Goal: Book appointment/travel/reservation

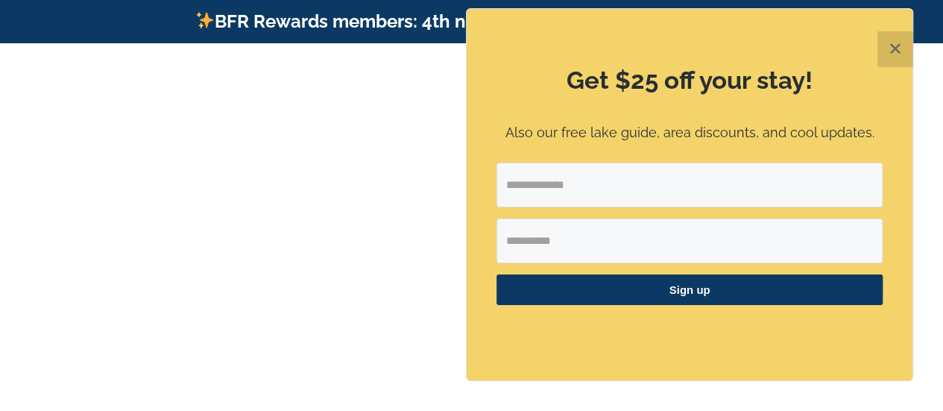
click at [917, 28] on div "BFR Rewards members: 4th night free in Sept (click for details)" at bounding box center [471, 21] width 943 height 43
click at [902, 41] on button "✕" at bounding box center [895, 49] width 36 height 36
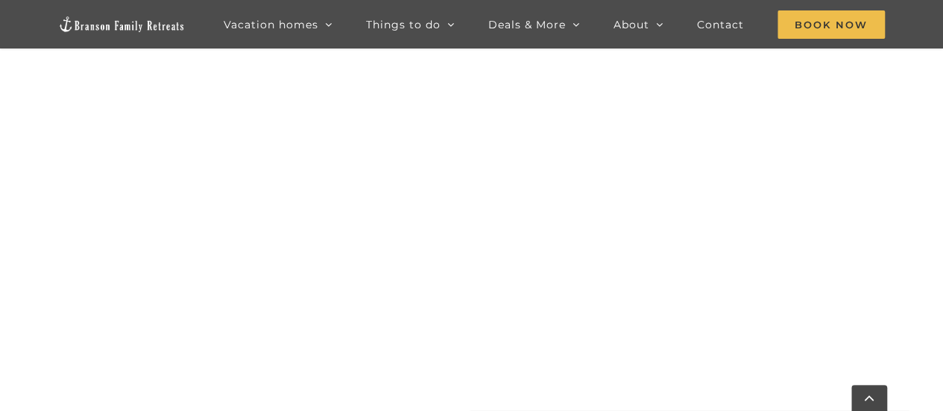
scroll to position [705, 0]
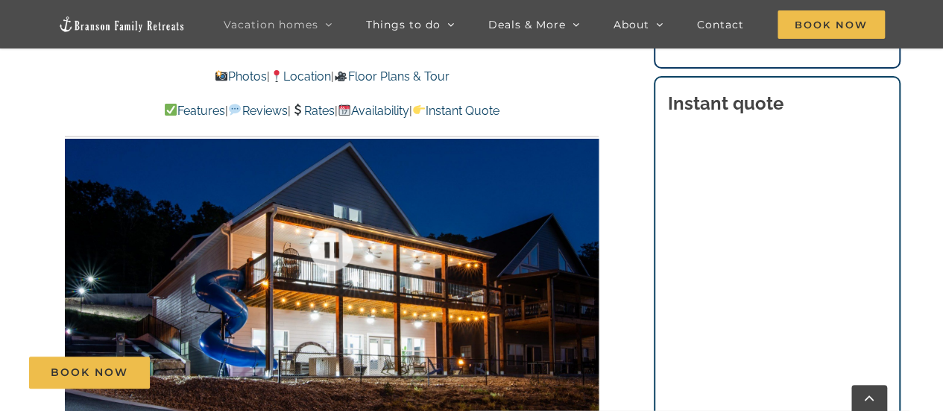
scroll to position [1003, 0]
click at [572, 83] on p "Photos | Location | Floor Plans & Tour" at bounding box center [332, 76] width 534 height 19
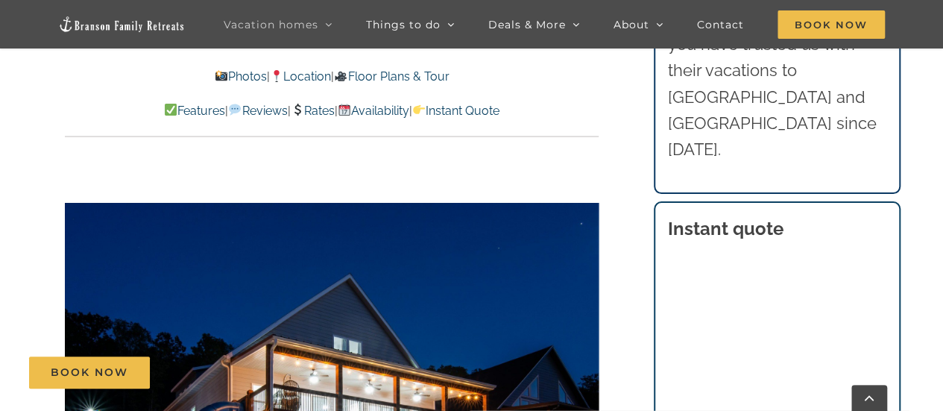
scroll to position [869, 0]
